Goal: Check status: Check status

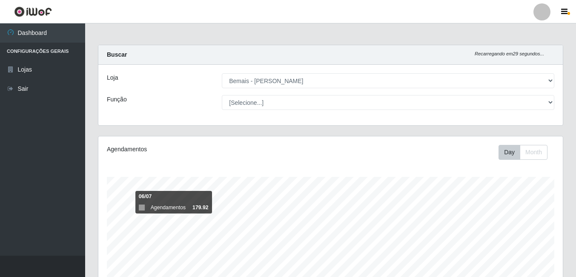
select select "230"
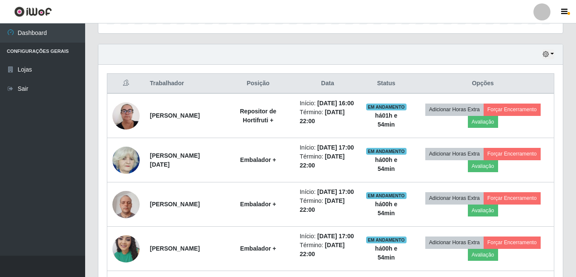
scroll to position [265, 0]
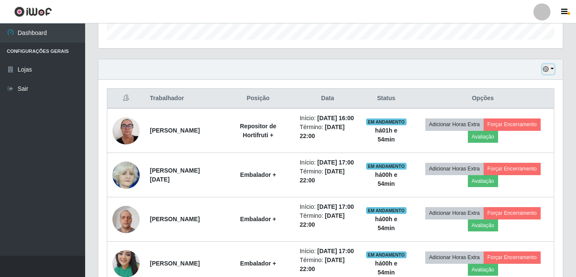
click at [544, 72] on icon "button" at bounding box center [546, 69] width 6 height 6
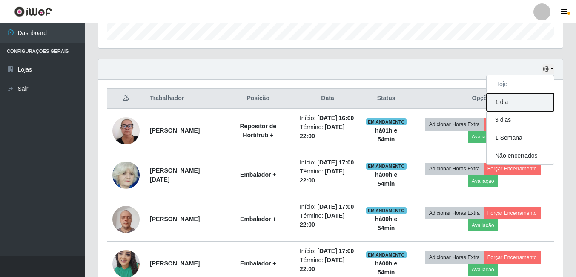
click at [534, 107] on button "1 dia" at bounding box center [520, 102] width 67 height 18
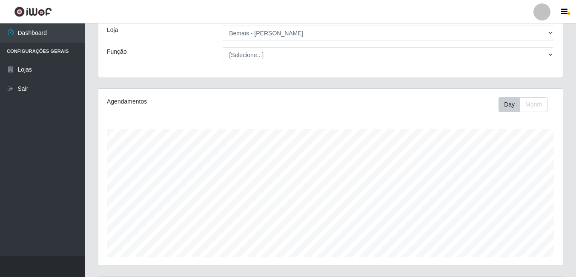
scroll to position [128, 0]
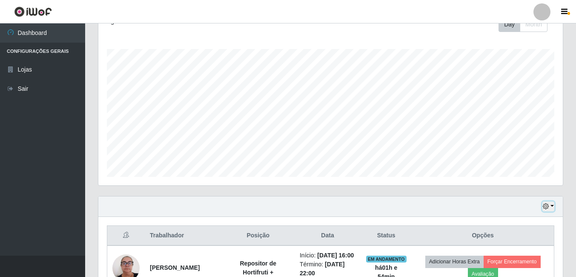
click at [550, 206] on button "button" at bounding box center [548, 206] width 12 height 10
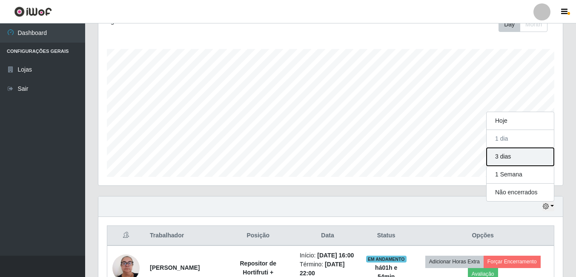
click at [500, 156] on button "3 dias" at bounding box center [520, 157] width 67 height 18
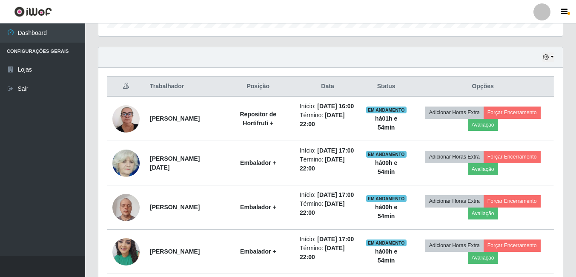
scroll to position [201, 0]
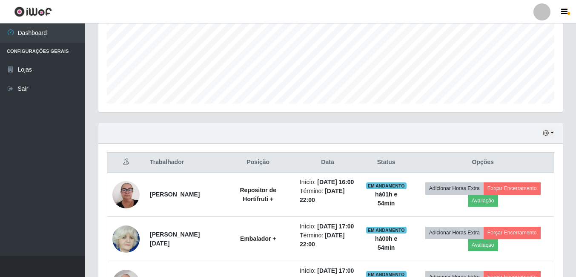
drag, startPoint x: 542, startPoint y: 132, endPoint x: 551, endPoint y: 135, distance: 9.7
click at [542, 133] on div "Hoje 1 dia 3 dias 1 Semana Não encerrados" at bounding box center [330, 133] width 465 height 20
click at [546, 135] on icon "button" at bounding box center [546, 133] width 6 height 6
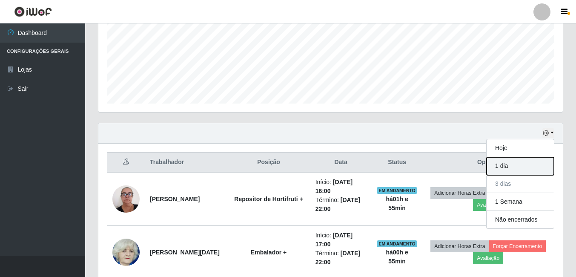
click at [498, 173] on button "1 dia" at bounding box center [520, 166] width 67 height 18
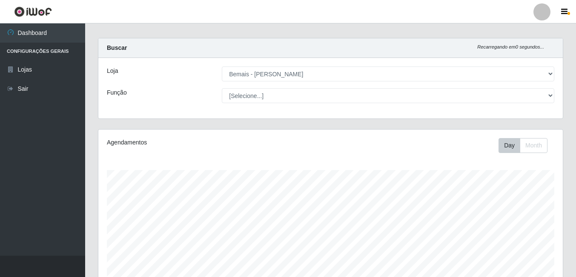
scroll to position [0, 0]
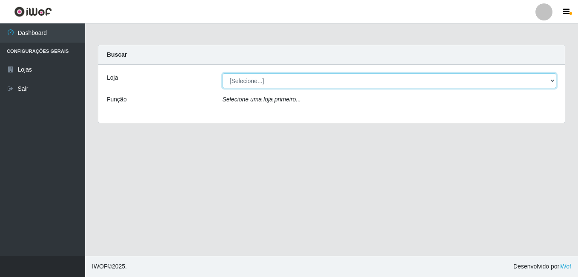
click at [358, 81] on select "[Selecione...] [PERSON_NAME]" at bounding box center [390, 80] width 334 height 15
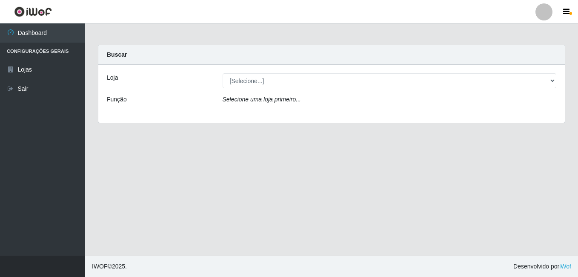
click at [356, 116] on div "Loja [Selecione...] [PERSON_NAME] Função Selecione uma loja primeiro..." at bounding box center [331, 94] width 467 height 58
click at [376, 92] on div "Loja [Selecione...] [PERSON_NAME] Função Selecione uma loja primeiro..." at bounding box center [331, 94] width 467 height 58
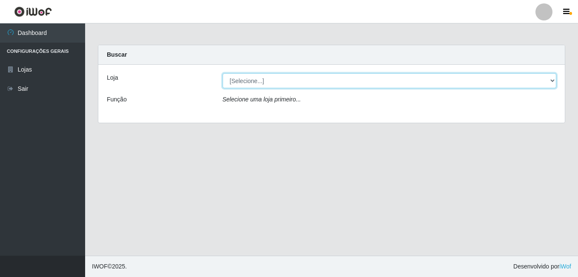
click at [381, 83] on select "[Selecione...] [PERSON_NAME]" at bounding box center [390, 80] width 334 height 15
select select "230"
click at [223, 73] on select "[Selecione...] [PERSON_NAME]" at bounding box center [390, 80] width 334 height 15
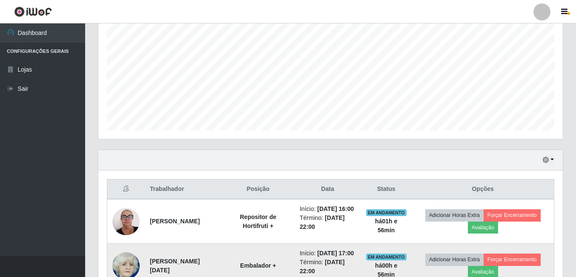
scroll to position [201, 0]
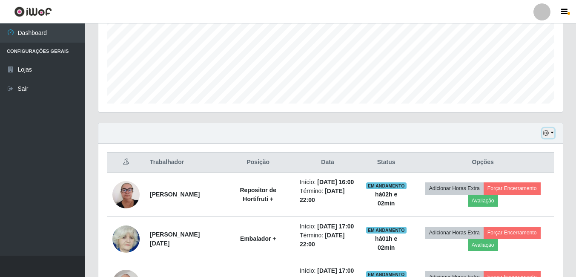
click at [551, 132] on button "button" at bounding box center [548, 133] width 12 height 10
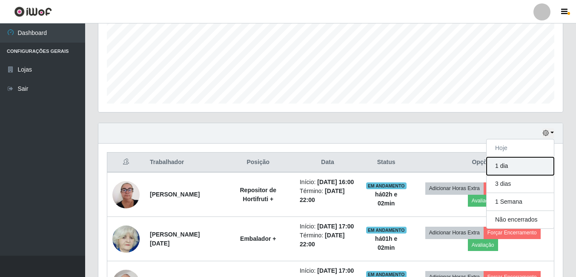
click at [510, 169] on button "1 dia" at bounding box center [520, 166] width 67 height 18
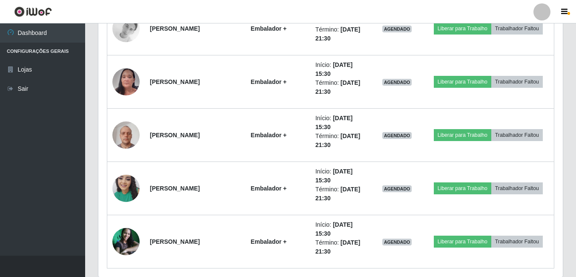
scroll to position [1893, 0]
